Goal: Task Accomplishment & Management: Manage account settings

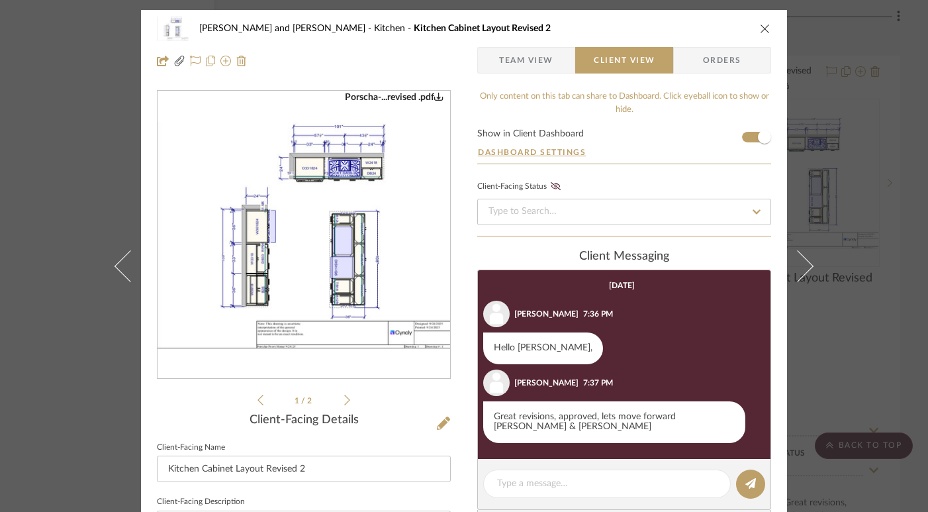
click at [305, 263] on img "0" at bounding box center [304, 235] width 293 height 226
click at [766, 26] on button "close" at bounding box center [765, 29] width 12 height 12
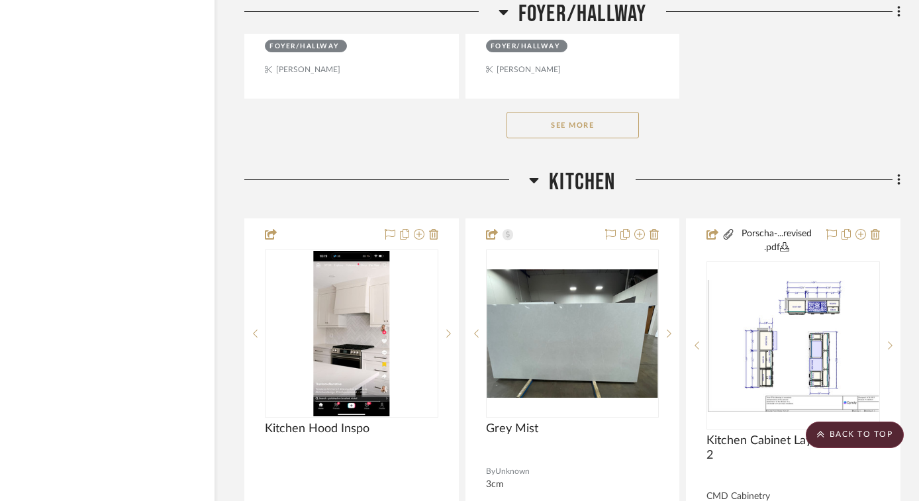
scroll to position [5745, 34]
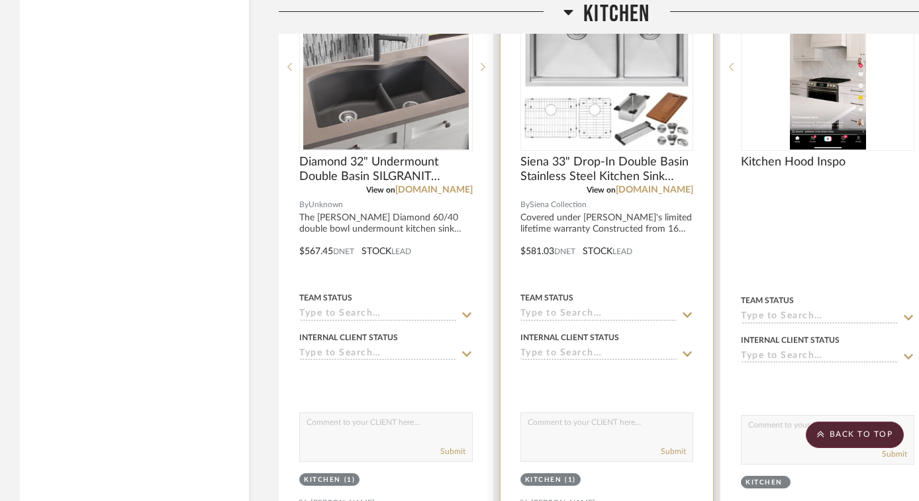
scroll to position [6089, 0]
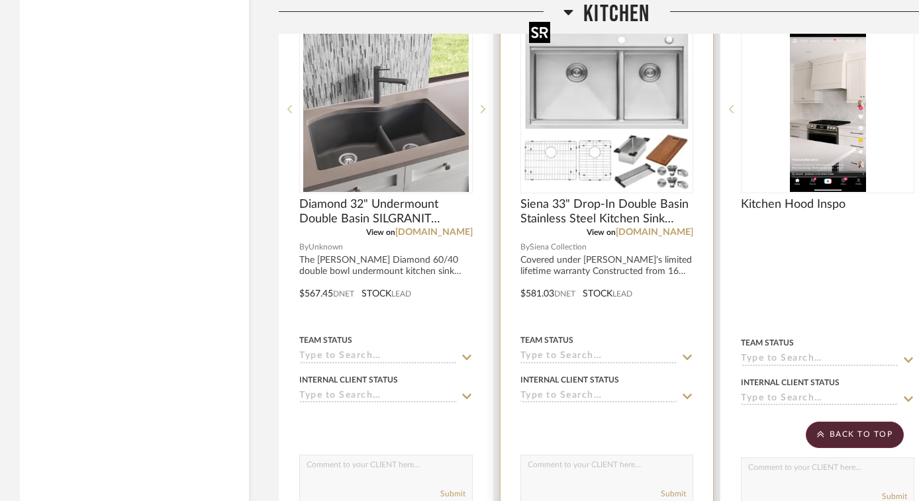
click at [614, 163] on img "0" at bounding box center [606, 108] width 165 height 165
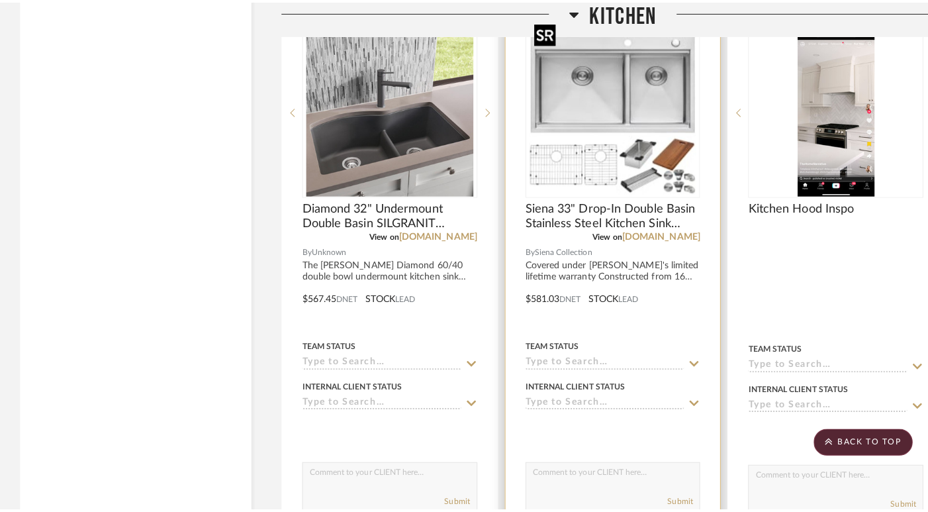
scroll to position [0, 0]
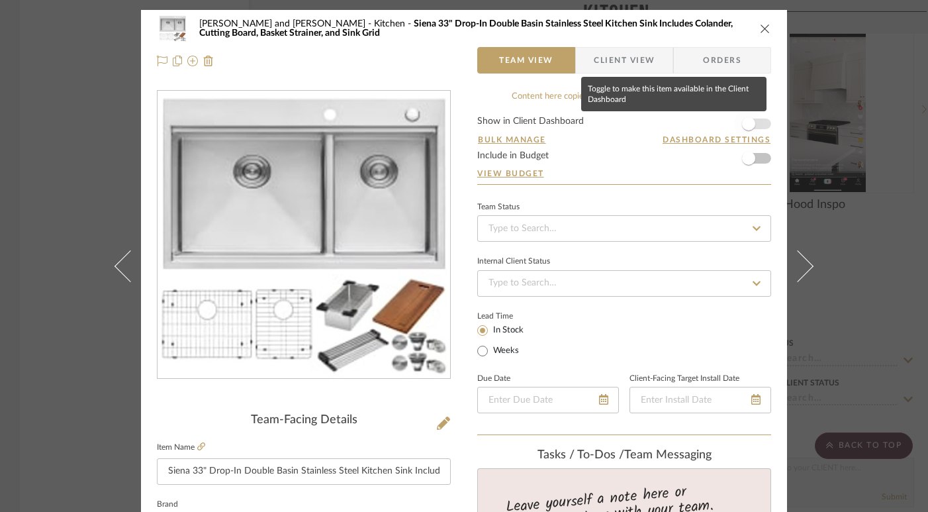
click at [750, 125] on span "button" at bounding box center [748, 123] width 13 height 13
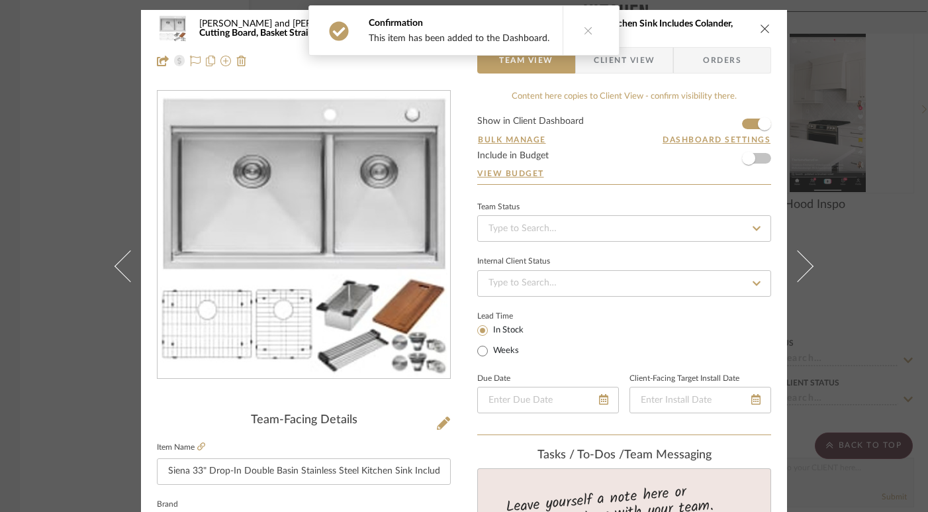
click at [762, 31] on icon "close" at bounding box center [765, 28] width 11 height 11
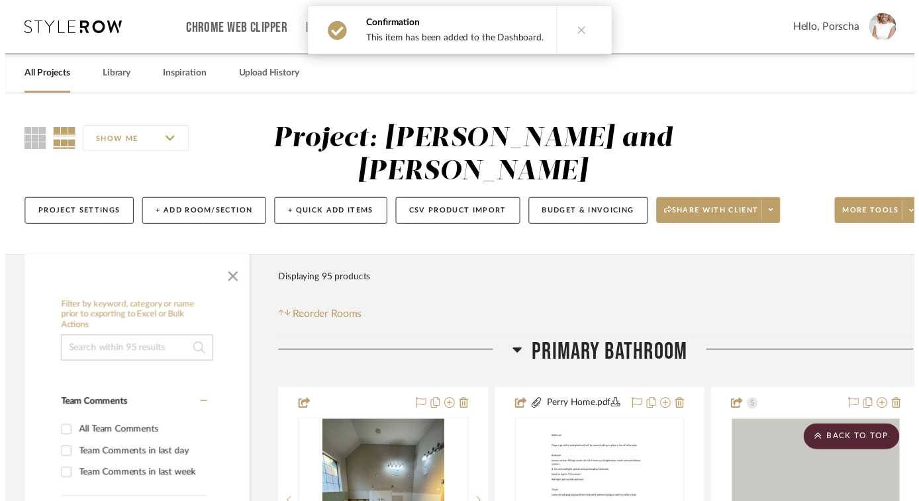
scroll to position [6089, 0]
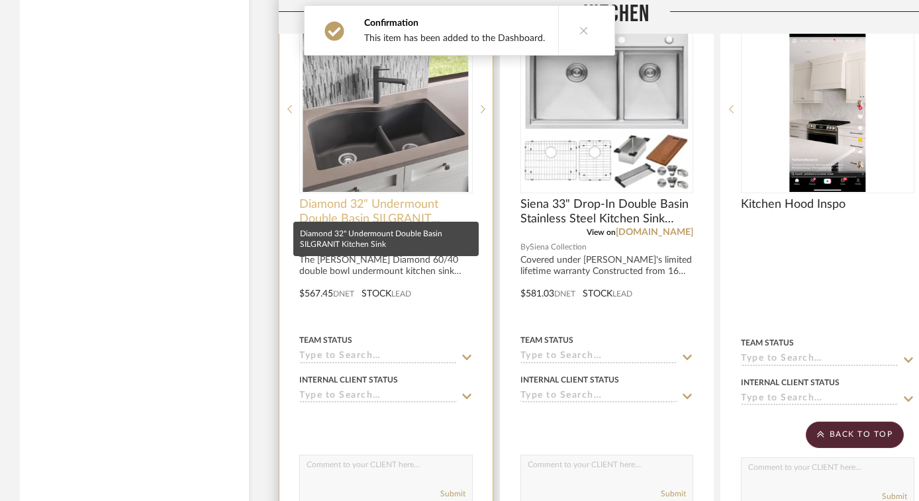
click at [456, 197] on span "Diamond 32" Undermount Double Basin SILGRANIT Kitchen Sink" at bounding box center [385, 211] width 173 height 29
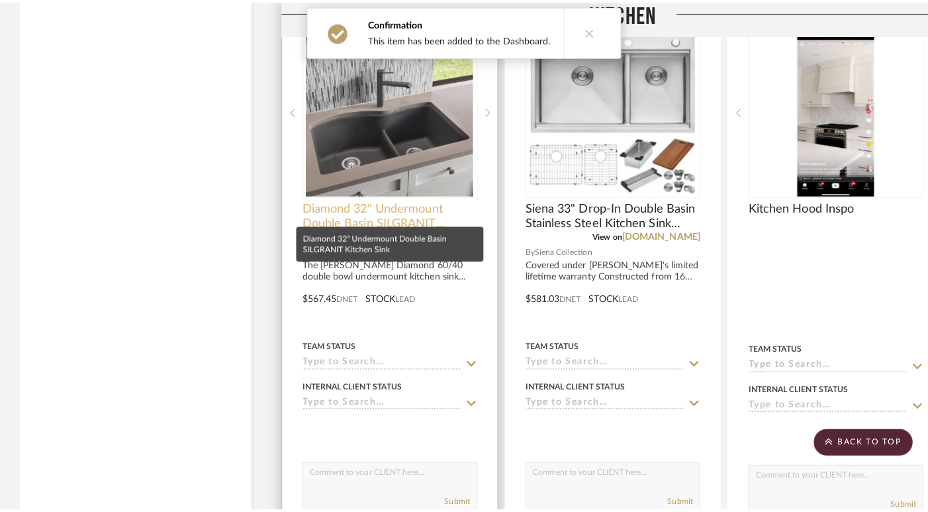
scroll to position [0, 0]
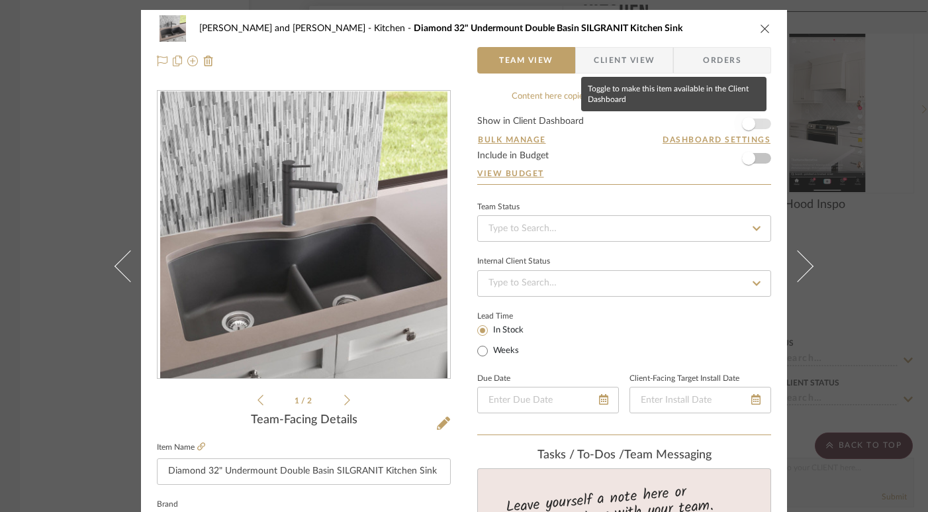
click at [750, 118] on span "button" at bounding box center [748, 123] width 29 height 29
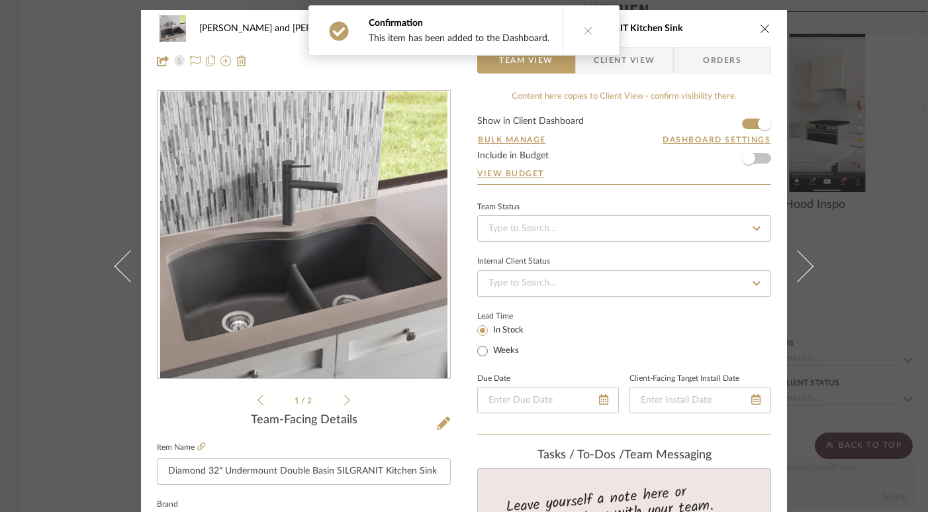
click at [756, 17] on div "Bobby and Tammie Perry Kitchen Diamond 32" Undermount Double Basin SILGRANIT Ki…" at bounding box center [464, 28] width 614 height 26
click at [760, 30] on icon "close" at bounding box center [765, 28] width 11 height 11
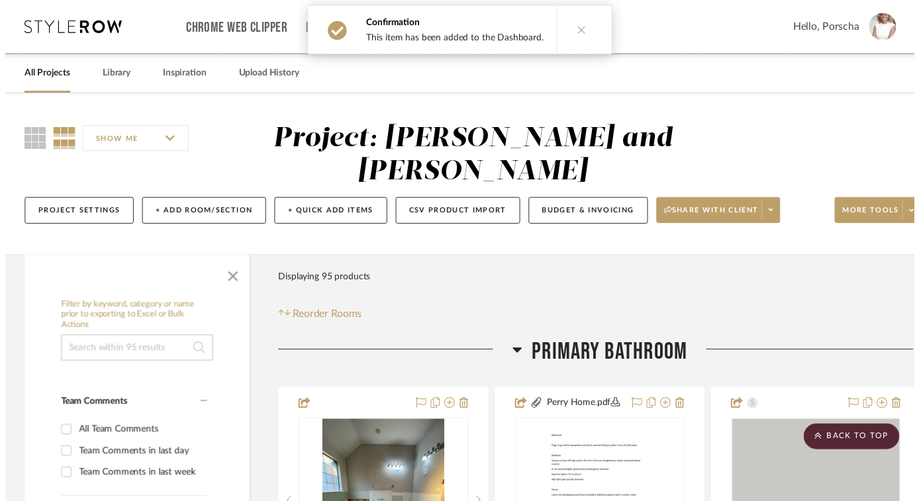
scroll to position [6089, 0]
